Goal: Information Seeking & Learning: Find specific fact

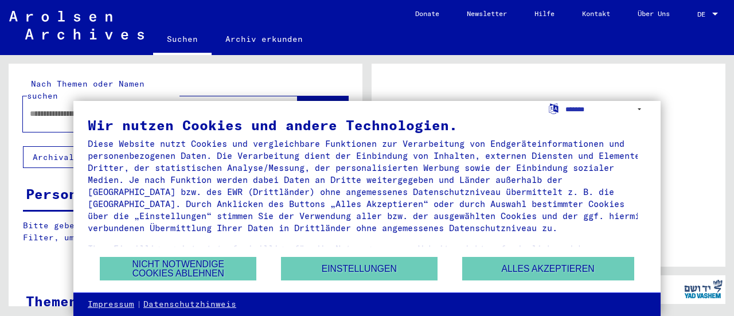
click at [487, 252] on div "Wir nutzen Cookies und andere Technologien. Diese Website nutzt Cookies und ver…" at bounding box center [367, 187] width 559 height 138
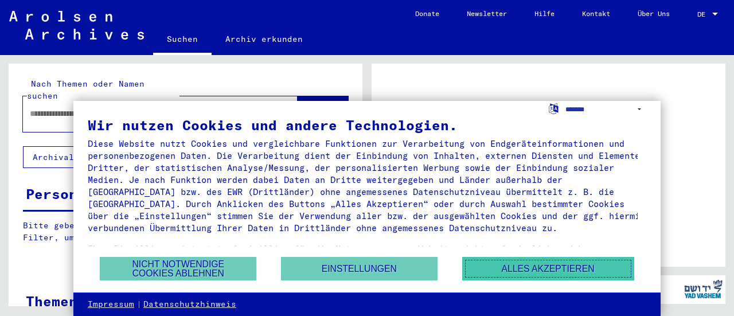
click at [494, 268] on button "Alles akzeptieren" at bounding box center [548, 269] width 172 height 24
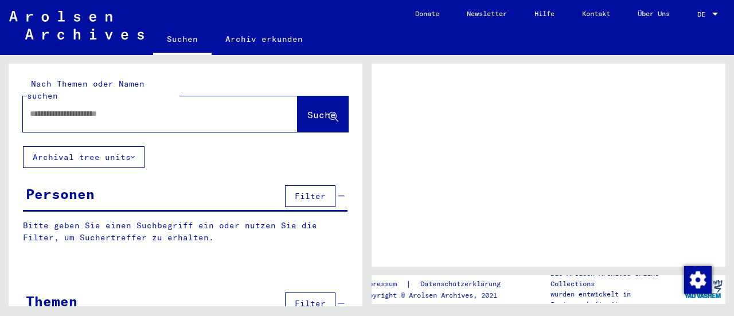
click at [210, 108] on input "text" at bounding box center [150, 114] width 240 height 12
type input "**********"
click at [298, 96] on button "Suche" at bounding box center [323, 114] width 50 height 36
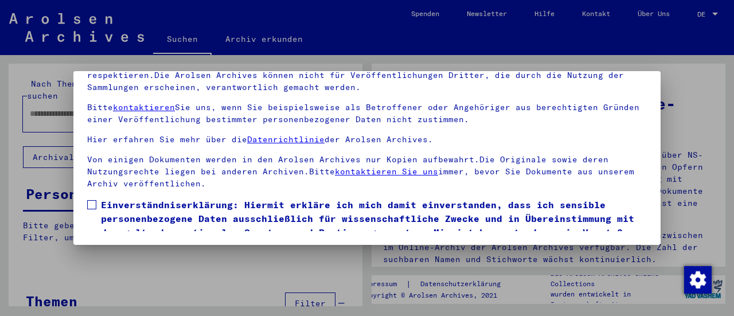
scroll to position [107, 0]
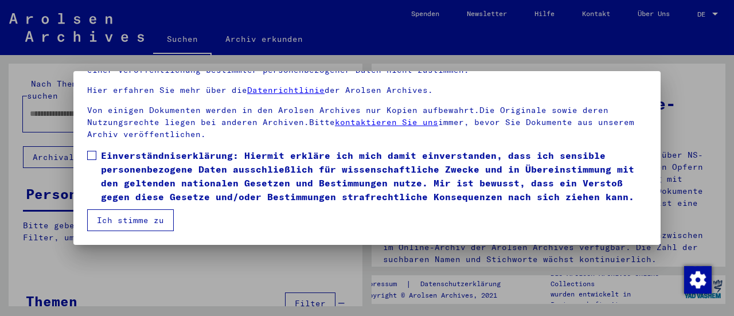
click at [128, 226] on button "Ich stimme zu" at bounding box center [130, 220] width 87 height 22
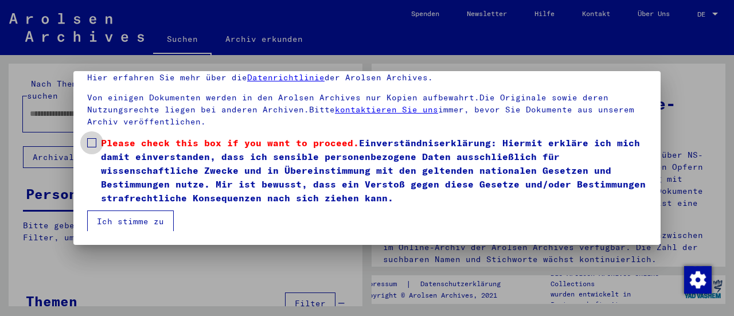
click at [95, 142] on span at bounding box center [91, 142] width 9 height 9
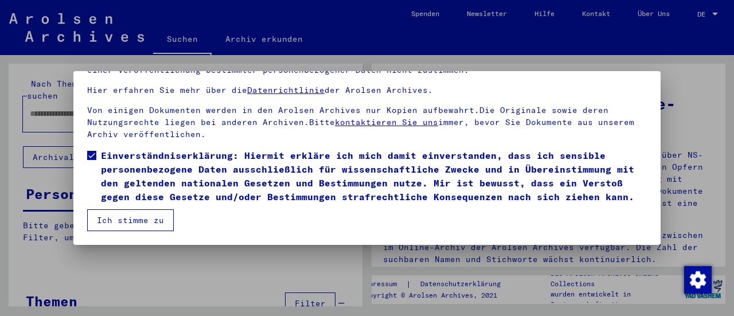
click at [120, 229] on button "Ich stimme zu" at bounding box center [130, 220] width 87 height 22
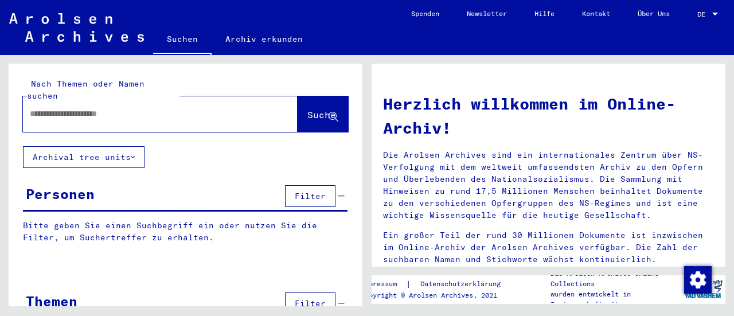
click at [196, 108] on input "text" at bounding box center [146, 114] width 233 height 12
click at [304, 96] on button "Suche" at bounding box center [323, 114] width 50 height 36
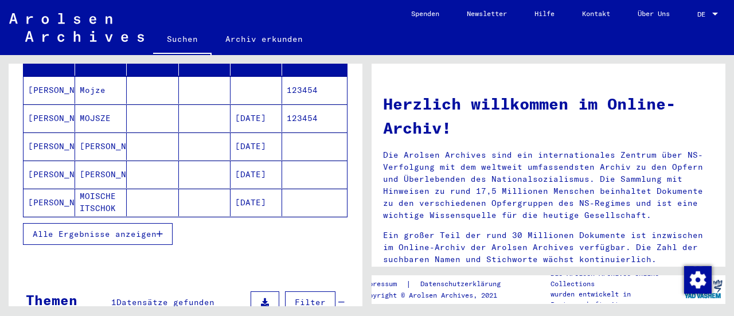
scroll to position [172, 0]
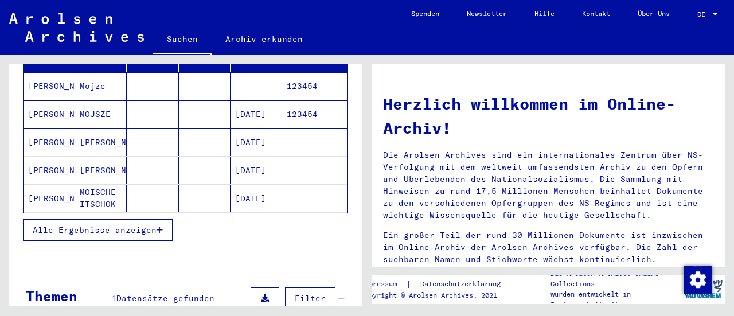
click at [123, 225] on span "Alle Ergebnisse anzeigen" at bounding box center [95, 230] width 124 height 10
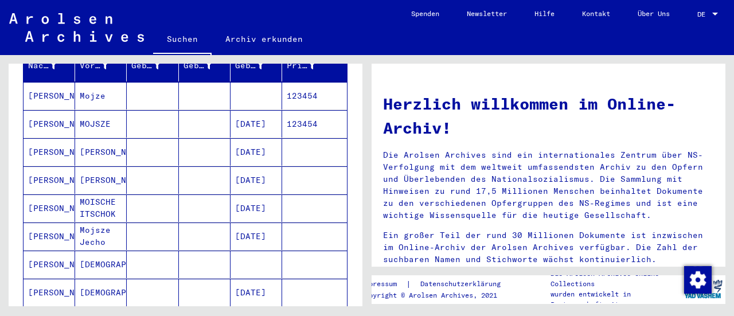
scroll to position [0, 0]
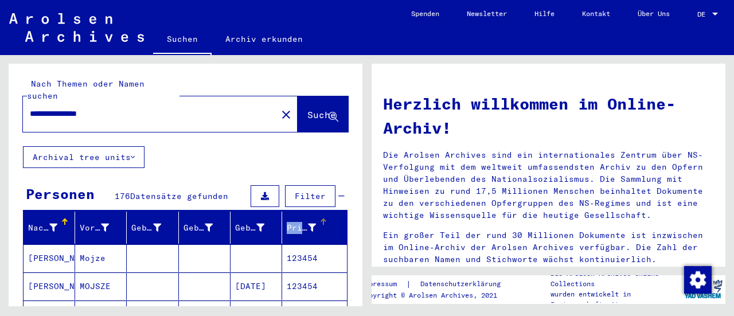
drag, startPoint x: 273, startPoint y: 212, endPoint x: 332, endPoint y: 209, distance: 59.1
click at [332, 212] on mat-header-row "Nachname Vorname Geburtsname Geburt‏ Geburtsdatum Prisoner #" at bounding box center [185, 228] width 323 height 32
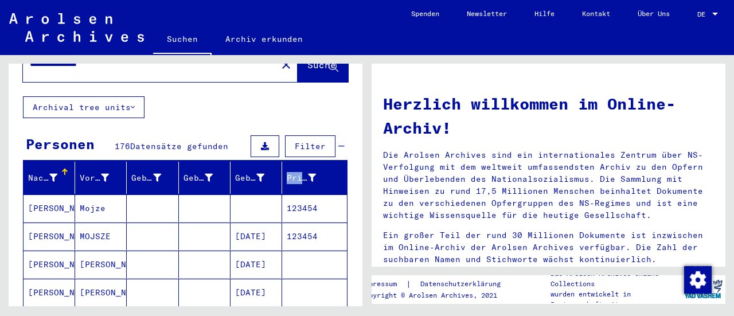
scroll to position [49, 0]
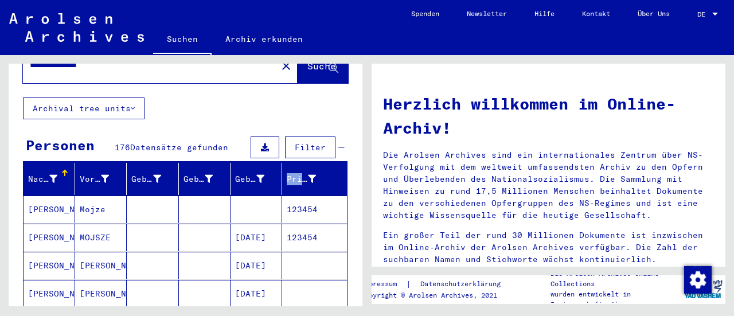
click at [261, 143] on icon at bounding box center [265, 147] width 8 height 8
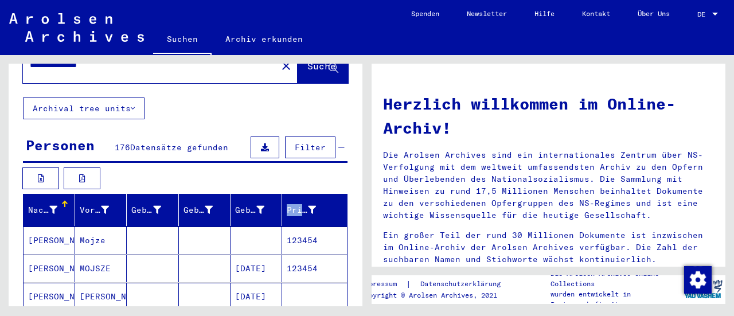
click at [261, 143] on icon at bounding box center [265, 147] width 8 height 8
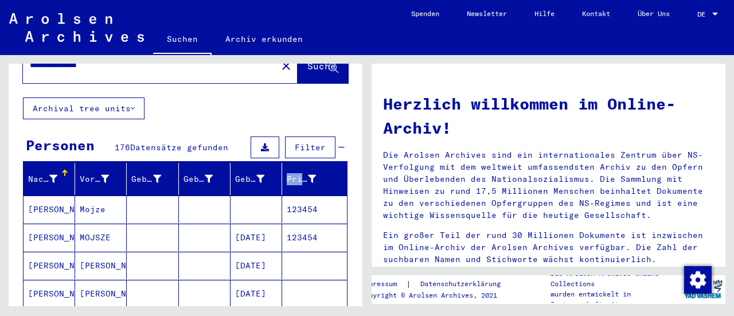
click at [306, 139] on button "Filter" at bounding box center [310, 147] width 50 height 22
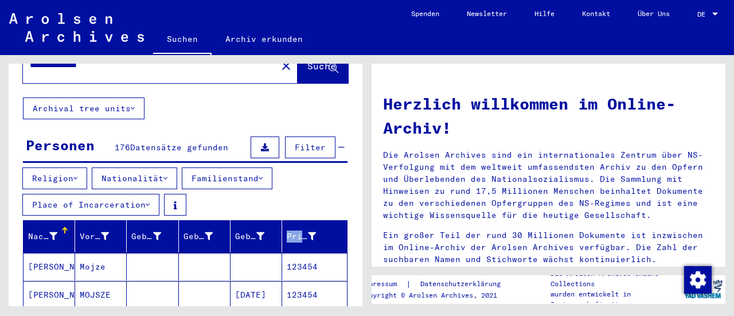
click at [127, 168] on button "Nationalität" at bounding box center [134, 178] width 85 height 22
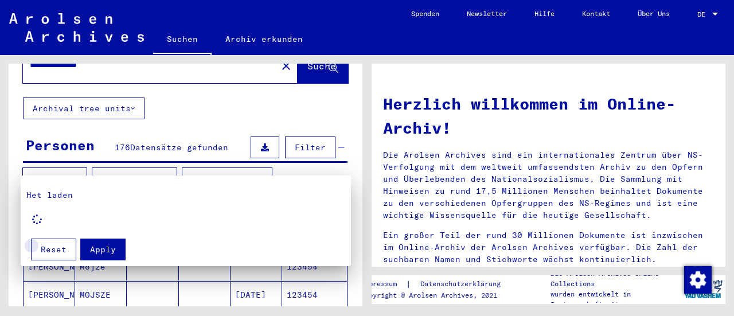
click at [65, 251] on button "Reset" at bounding box center [53, 250] width 45 height 22
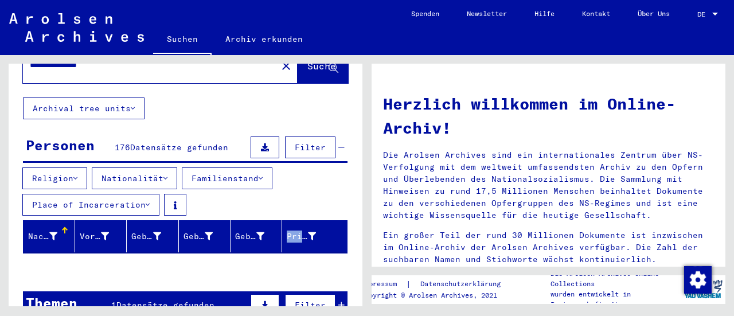
click at [147, 167] on button "Nationalität" at bounding box center [134, 178] width 85 height 22
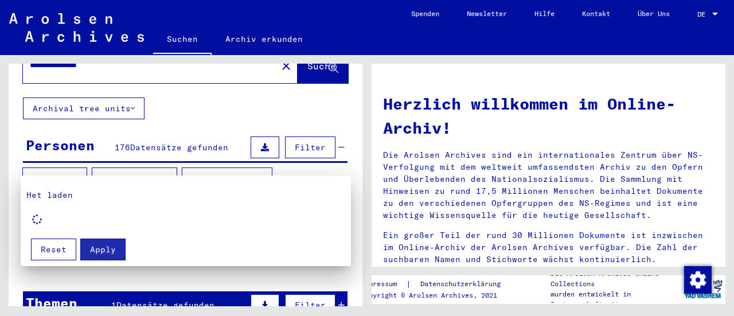
click at [54, 253] on span "Reset" at bounding box center [54, 249] width 26 height 10
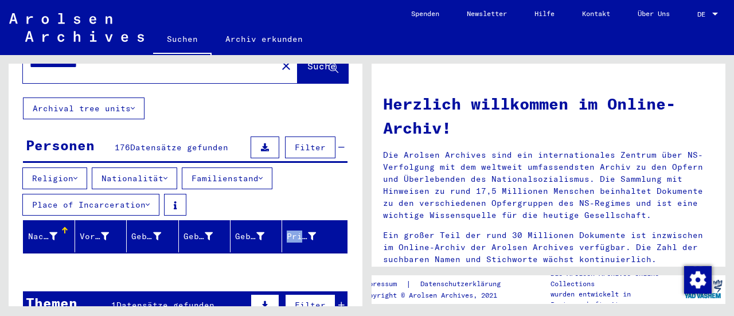
click at [55, 167] on button "Religion" at bounding box center [54, 178] width 65 height 22
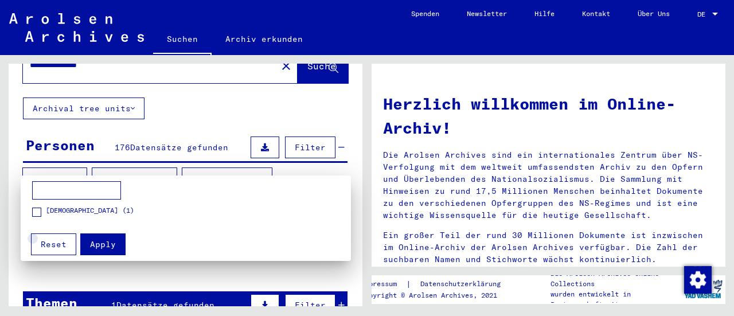
click at [67, 244] on button "Reset" at bounding box center [53, 244] width 45 height 22
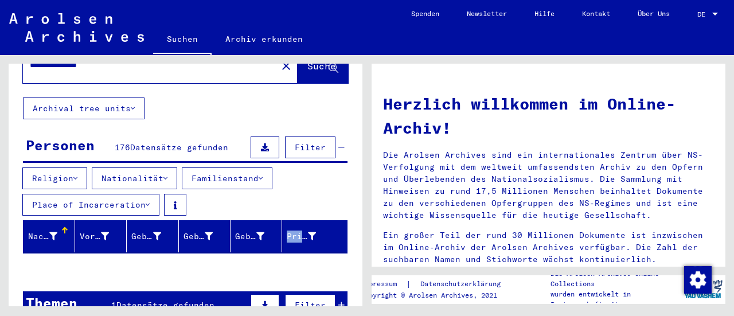
click at [153, 167] on button "Nationalität" at bounding box center [134, 178] width 85 height 22
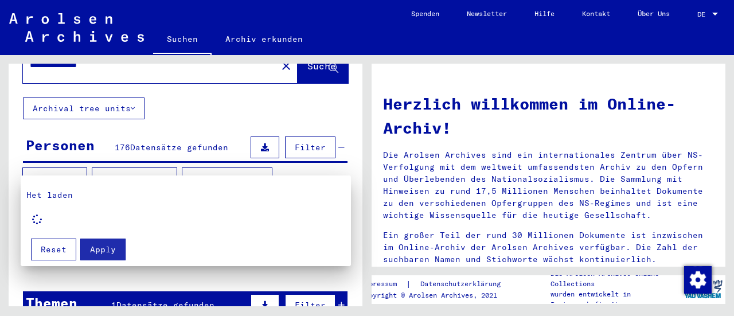
click at [60, 251] on span "Reset" at bounding box center [54, 249] width 26 height 10
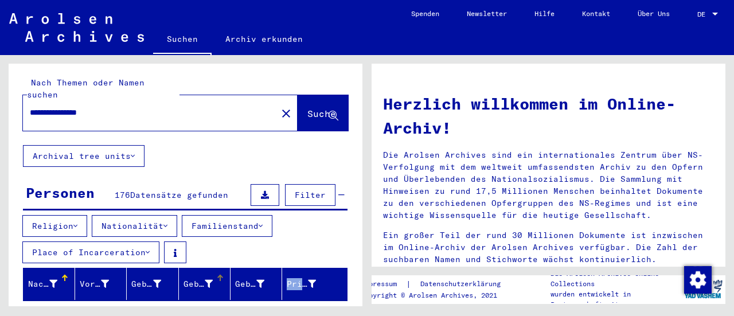
scroll to position [0, 0]
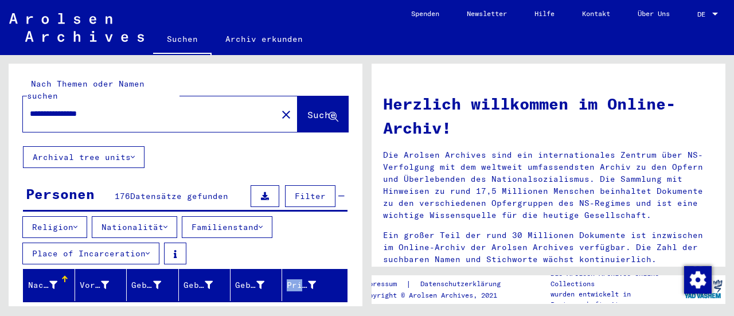
click at [307, 109] on span "Suche" at bounding box center [321, 114] width 29 height 11
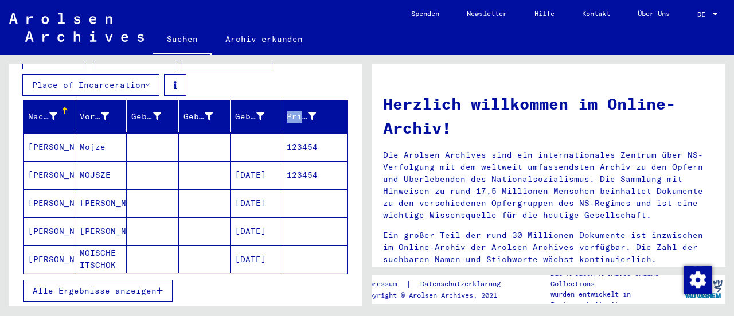
scroll to position [172, 0]
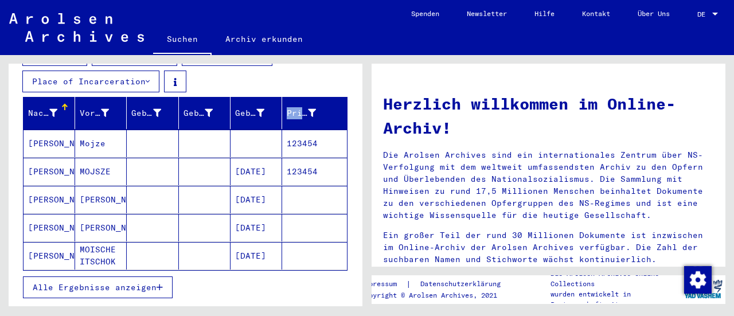
click at [155, 282] on span "Alle Ergebnisse anzeigen" at bounding box center [95, 287] width 124 height 10
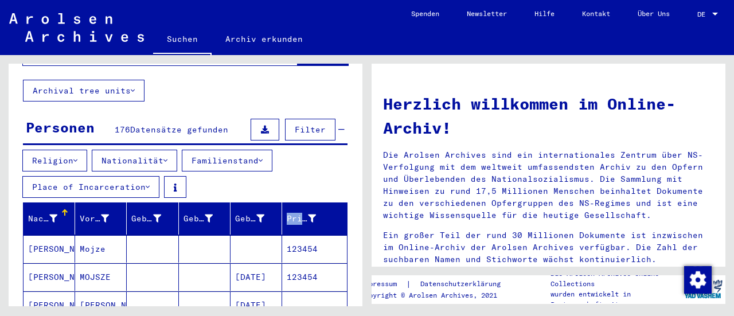
scroll to position [0, 0]
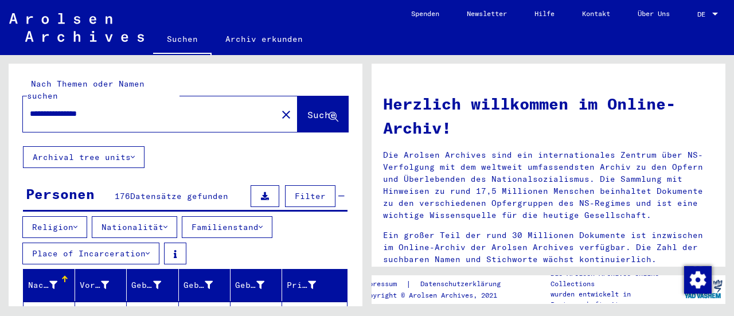
drag, startPoint x: 108, startPoint y: 101, endPoint x: 0, endPoint y: 101, distance: 108.4
click at [0, 101] on div "**********" at bounding box center [183, 180] width 367 height 251
type input "**********"
click at [307, 109] on span "Suche" at bounding box center [321, 114] width 29 height 11
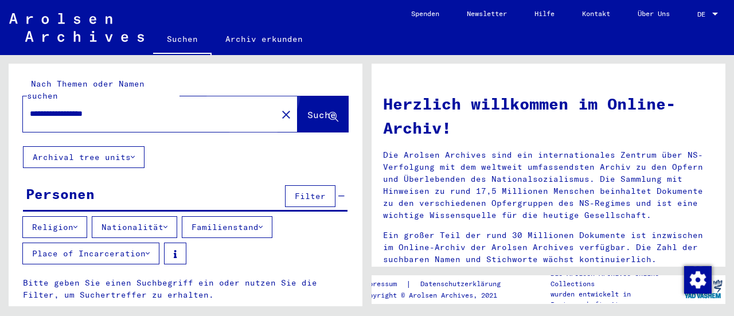
click at [298, 96] on button "Suche" at bounding box center [323, 114] width 50 height 36
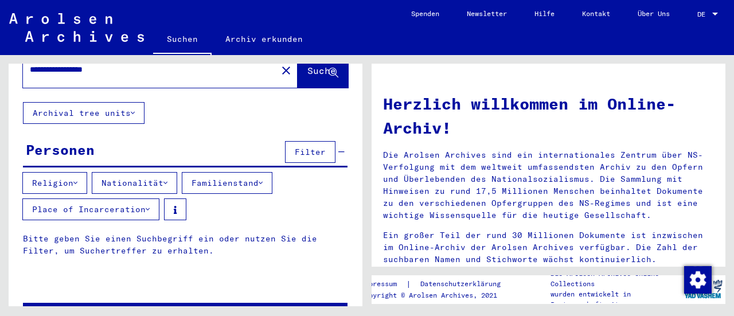
scroll to position [41, 0]
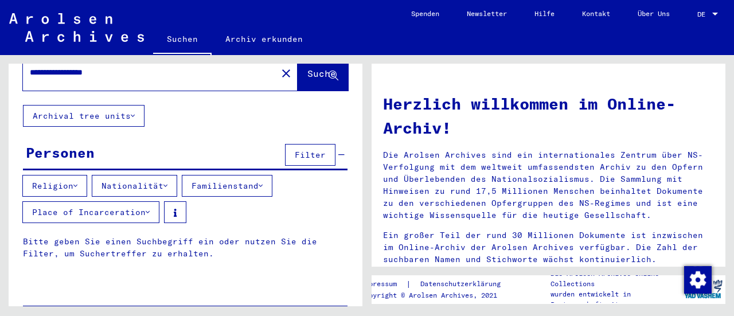
click at [142, 175] on button "Nationalität" at bounding box center [134, 186] width 85 height 22
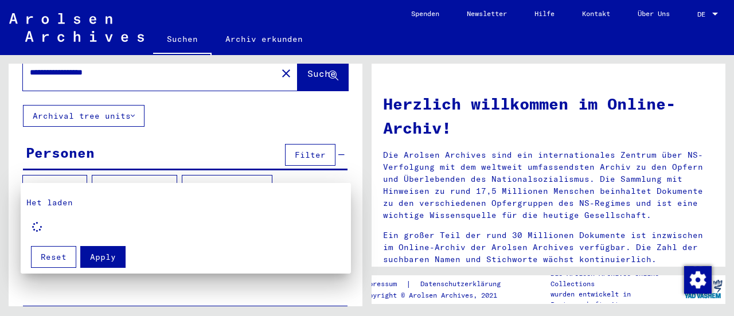
click at [194, 116] on div at bounding box center [367, 158] width 734 height 316
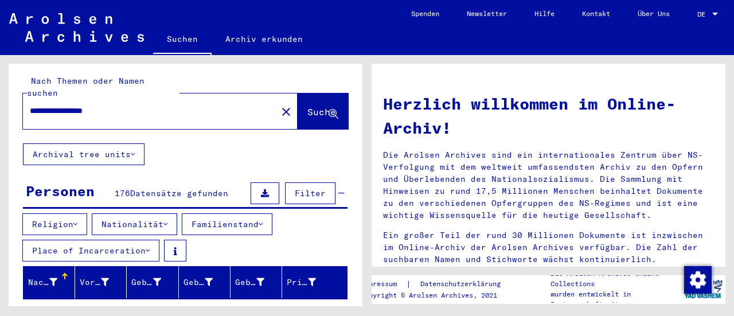
scroll to position [0, 0]
